Goal: Task Accomplishment & Management: Complete application form

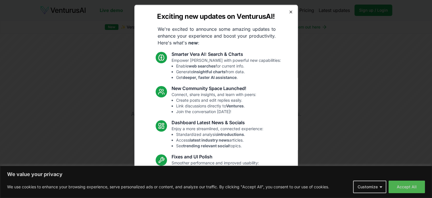
click at [289, 10] on icon "button" at bounding box center [291, 11] width 5 height 5
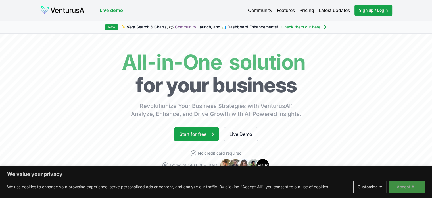
click at [397, 184] on button "Accept All" at bounding box center [407, 186] width 36 height 13
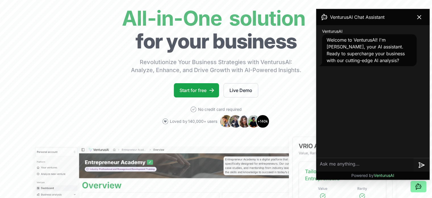
scroll to position [57, 0]
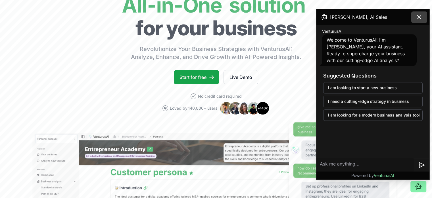
click at [415, 13] on button at bounding box center [420, 16] width 16 height 11
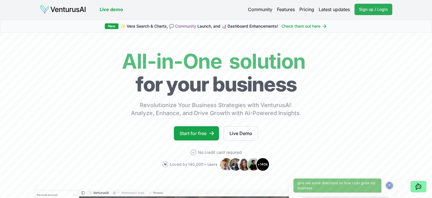
scroll to position [0, 0]
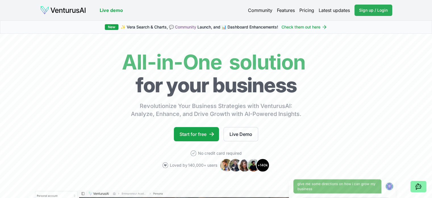
click at [360, 11] on span "Sign up / Login" at bounding box center [373, 10] width 29 height 6
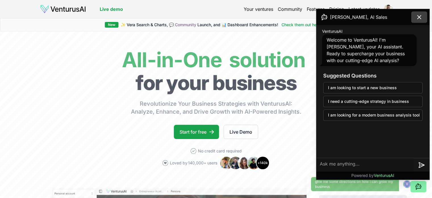
click at [418, 16] on icon at bounding box center [419, 16] width 3 height 3
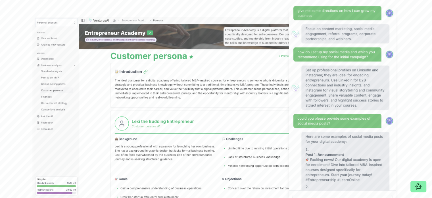
scroll to position [57, 0]
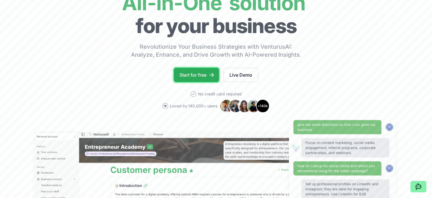
click at [198, 70] on link "Start for free" at bounding box center [196, 75] width 45 height 14
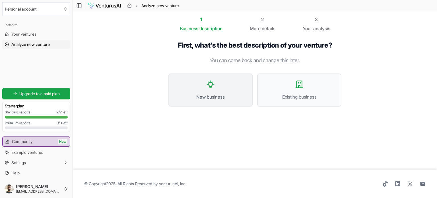
click at [236, 90] on button "New business" at bounding box center [210, 89] width 84 height 33
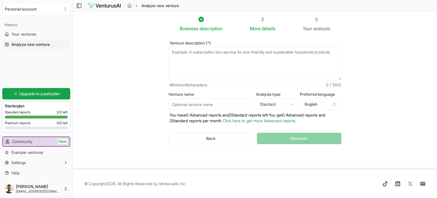
click at [230, 68] on textarea "Venture description (*)" at bounding box center [254, 64] width 173 height 34
click at [213, 48] on textarea "Venture description (*)" at bounding box center [254, 64] width 173 height 34
click at [215, 50] on textarea "Venture description (*)" at bounding box center [254, 64] width 173 height 34
click at [243, 51] on textarea "Venture description (*)" at bounding box center [254, 64] width 173 height 34
paste textarea "Uma plataforma digital (SaaS) que funciona como um passaporte digital do produt…"
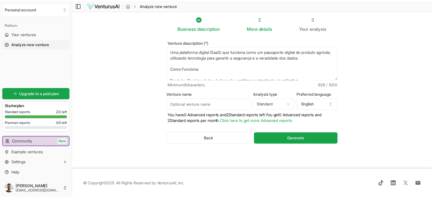
scroll to position [60, 0]
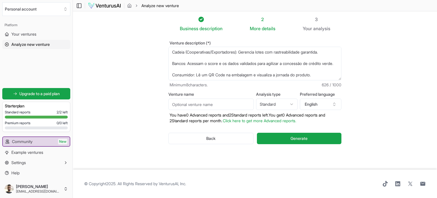
type textarea "Uma plataforma digital (SaaS) que funciona como um passaporte digital do produt…"
click at [232, 103] on input "Venture name" at bounding box center [210, 103] width 85 height 11
click at [324, 106] on button "English" at bounding box center [320, 103] width 41 height 11
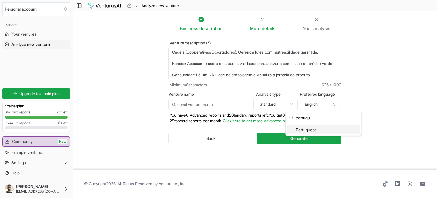
type input "portugu"
click at [346, 127] on div "Portuguese" at bounding box center [322, 129] width 73 height 9
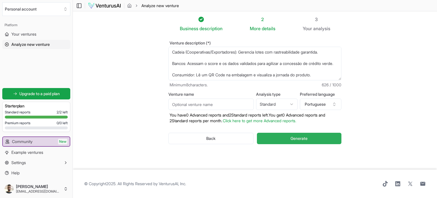
click at [322, 141] on button "Generate" at bounding box center [299, 137] width 84 height 11
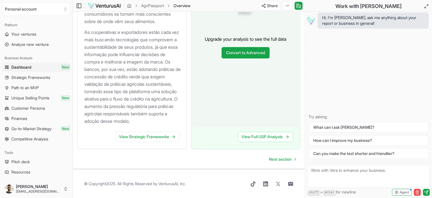
scroll to position [735, 0]
click at [31, 77] on span "Strategic Frameworks" at bounding box center [30, 77] width 39 height 6
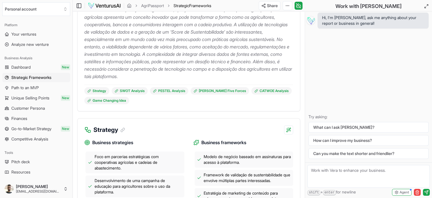
scroll to position [114, 0]
click at [192, 132] on div "Strategy" at bounding box center [189, 126] width 223 height 16
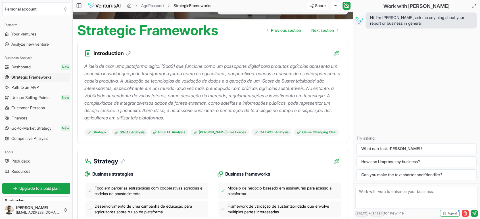
scroll to position [0, 0]
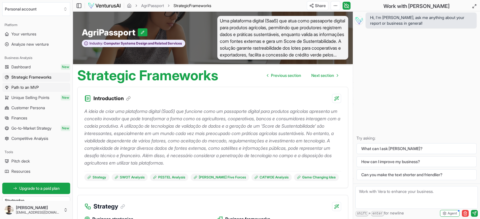
click at [38, 90] on span "Path to an MVP" at bounding box center [25, 88] width 28 height 6
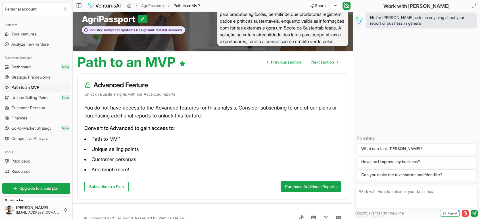
scroll to position [26, 0]
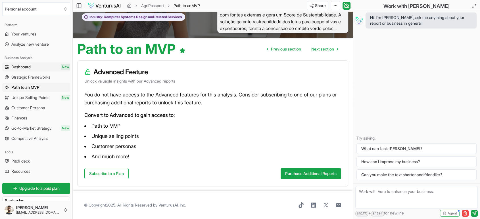
click at [36, 65] on link "Dashboard New" at bounding box center [36, 67] width 68 height 9
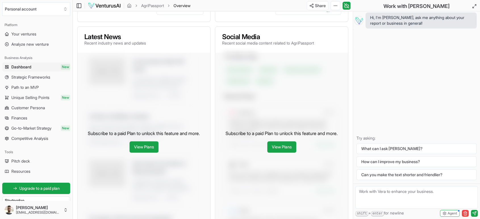
scroll to position [252, 0]
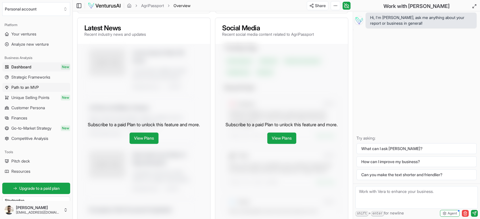
click at [28, 87] on span "Path to an MVP" at bounding box center [25, 88] width 28 height 6
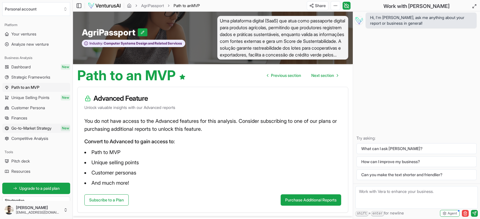
click at [38, 130] on span "Go-to-Market Strategy" at bounding box center [31, 129] width 40 height 6
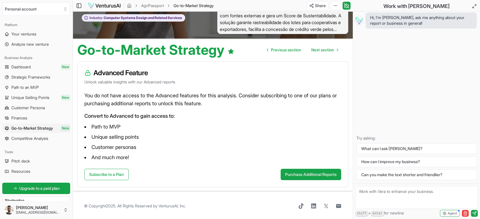
scroll to position [26, 0]
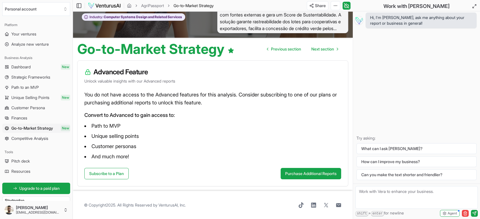
click at [35, 134] on ul "Dashboard New Strategic Frameworks Path to an MVP Unique Selling Points New Cus…" at bounding box center [36, 103] width 68 height 81
click at [35, 137] on span "Competitive Analysis" at bounding box center [29, 139] width 37 height 6
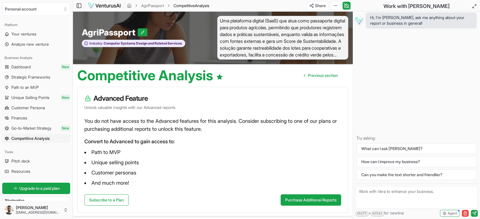
scroll to position [26, 0]
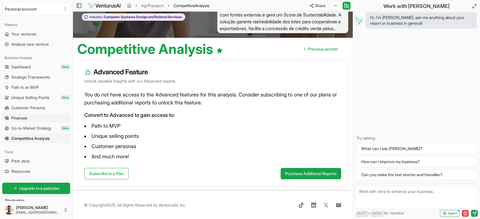
click at [41, 117] on link "Finances" at bounding box center [36, 118] width 68 height 9
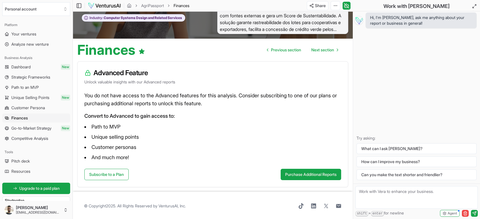
scroll to position [26, 0]
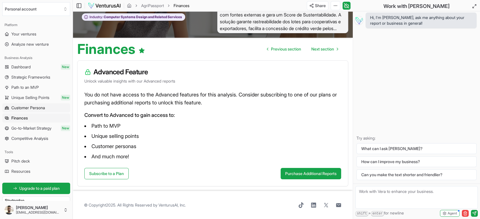
click at [36, 107] on span "Customer Persona" at bounding box center [28, 108] width 34 height 6
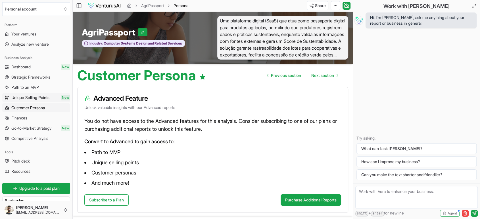
click at [49, 96] on span "Unique Selling Points" at bounding box center [30, 98] width 38 height 6
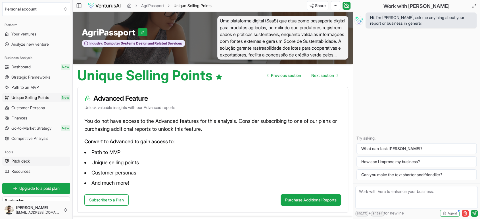
click at [29, 162] on span "Pitch deck" at bounding box center [20, 162] width 18 height 6
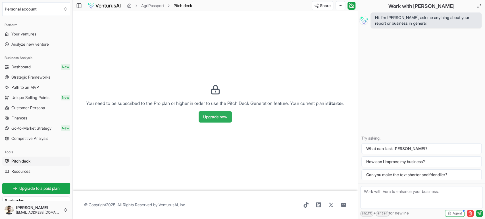
click at [224, 122] on button "Upgrade now" at bounding box center [215, 116] width 33 height 11
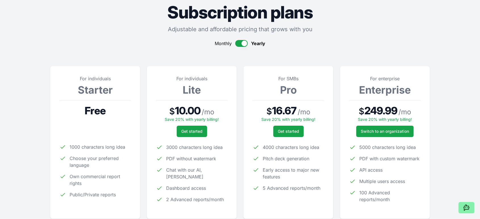
scroll to position [158, 0]
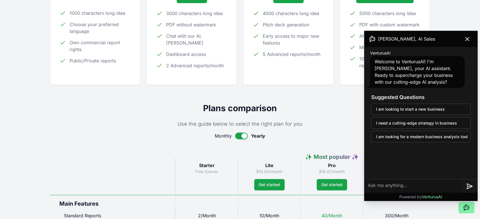
click at [243, 138] on button "button" at bounding box center [241, 136] width 13 height 7
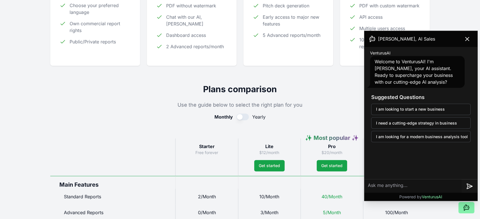
scroll to position [248, 0]
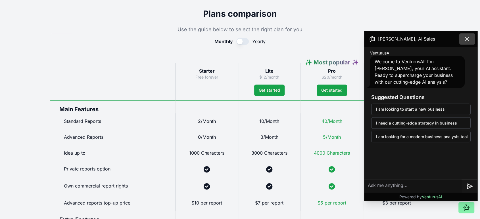
click at [432, 37] on icon at bounding box center [467, 39] width 7 height 7
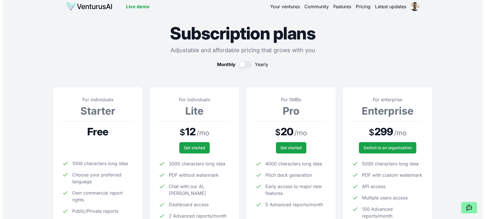
scroll to position [0, 0]
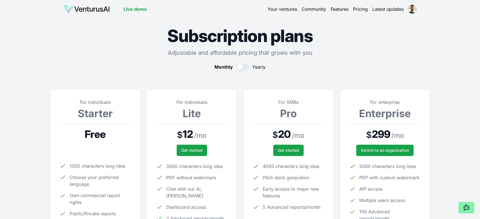
drag, startPoint x: 266, startPoint y: 138, endPoint x: 261, endPoint y: 138, distance: 4.9
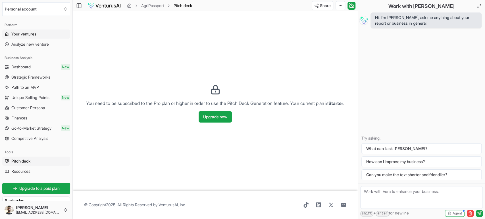
click at [28, 35] on span "Your ventures" at bounding box center [23, 34] width 25 height 6
